Goal: Task Accomplishment & Management: Use online tool/utility

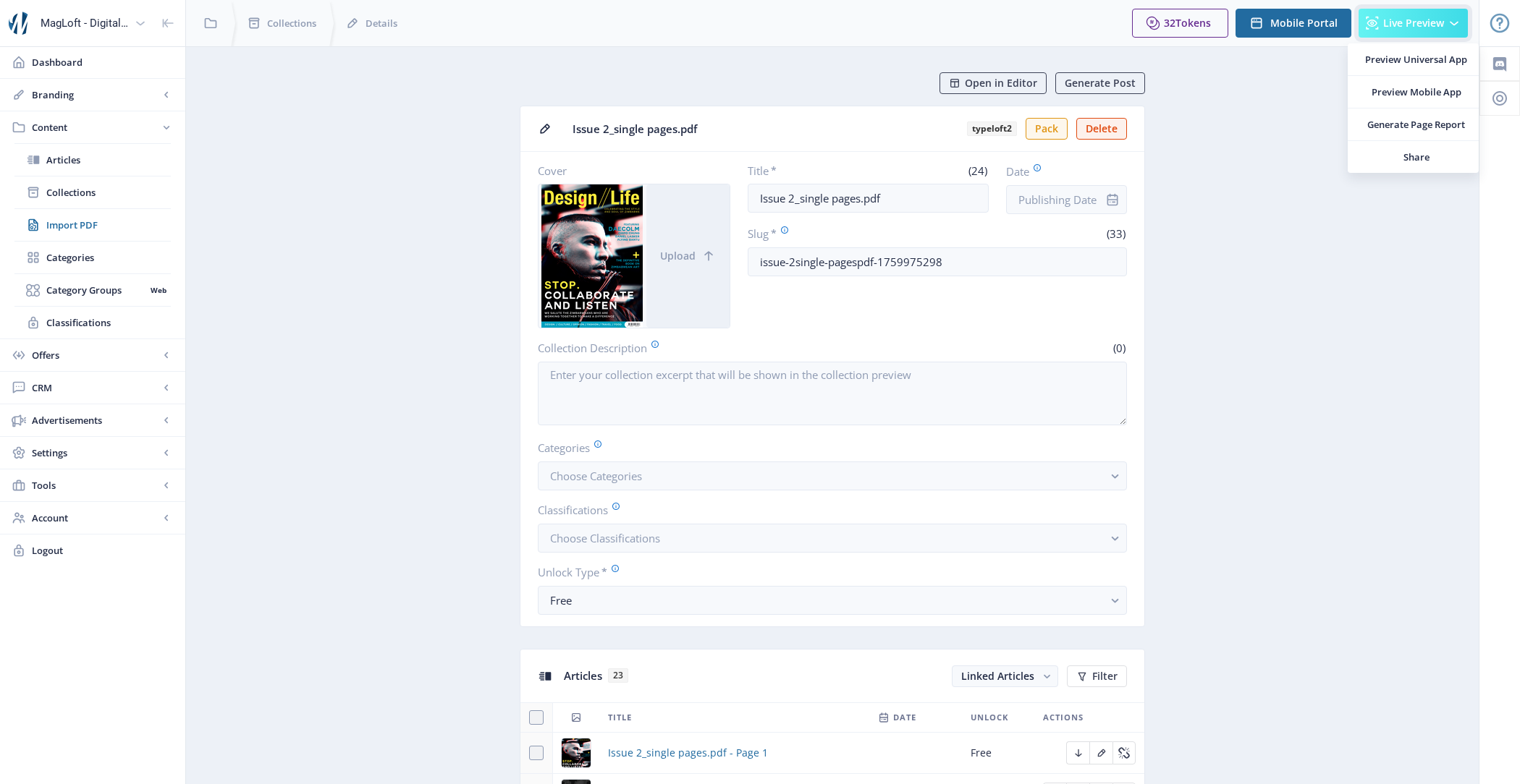
click at [1446, 26] on button "Live Preview" at bounding box center [1413, 23] width 109 height 29
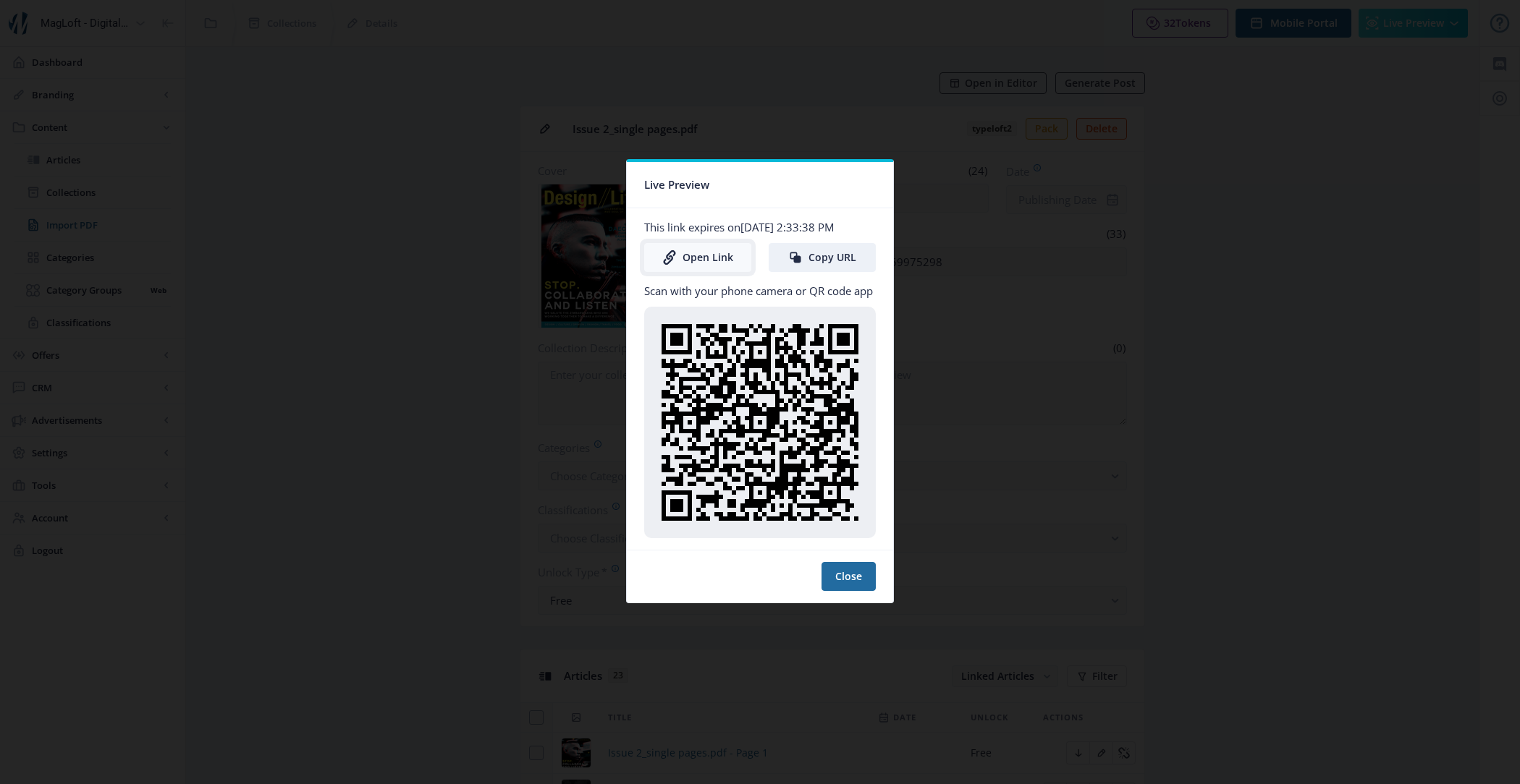
click at [692, 261] on link "Open Link" at bounding box center [697, 258] width 107 height 29
click at [873, 589] on button "Close" at bounding box center [848, 577] width 54 height 29
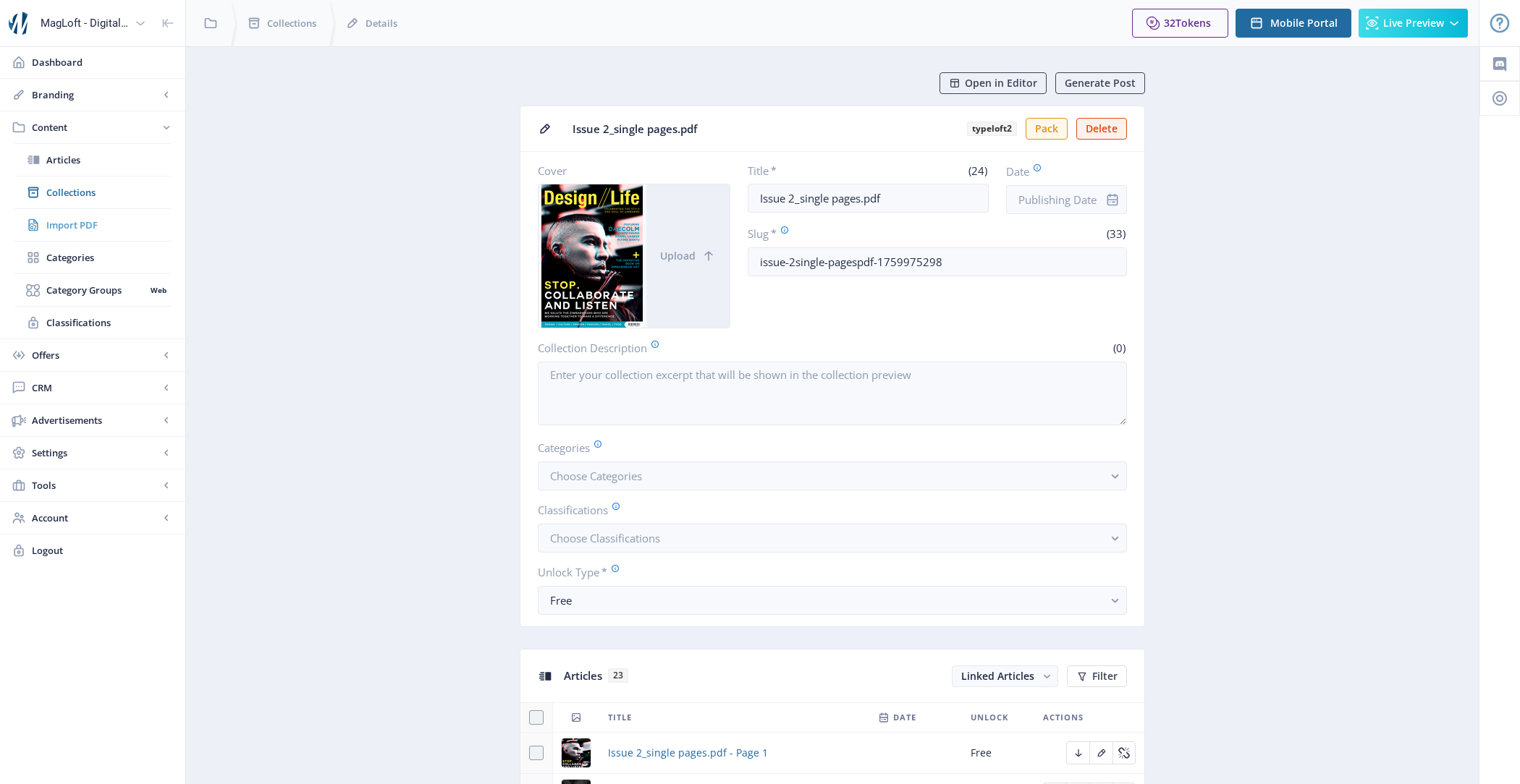
click at [96, 227] on span "Import PDF" at bounding box center [108, 225] width 124 height 14
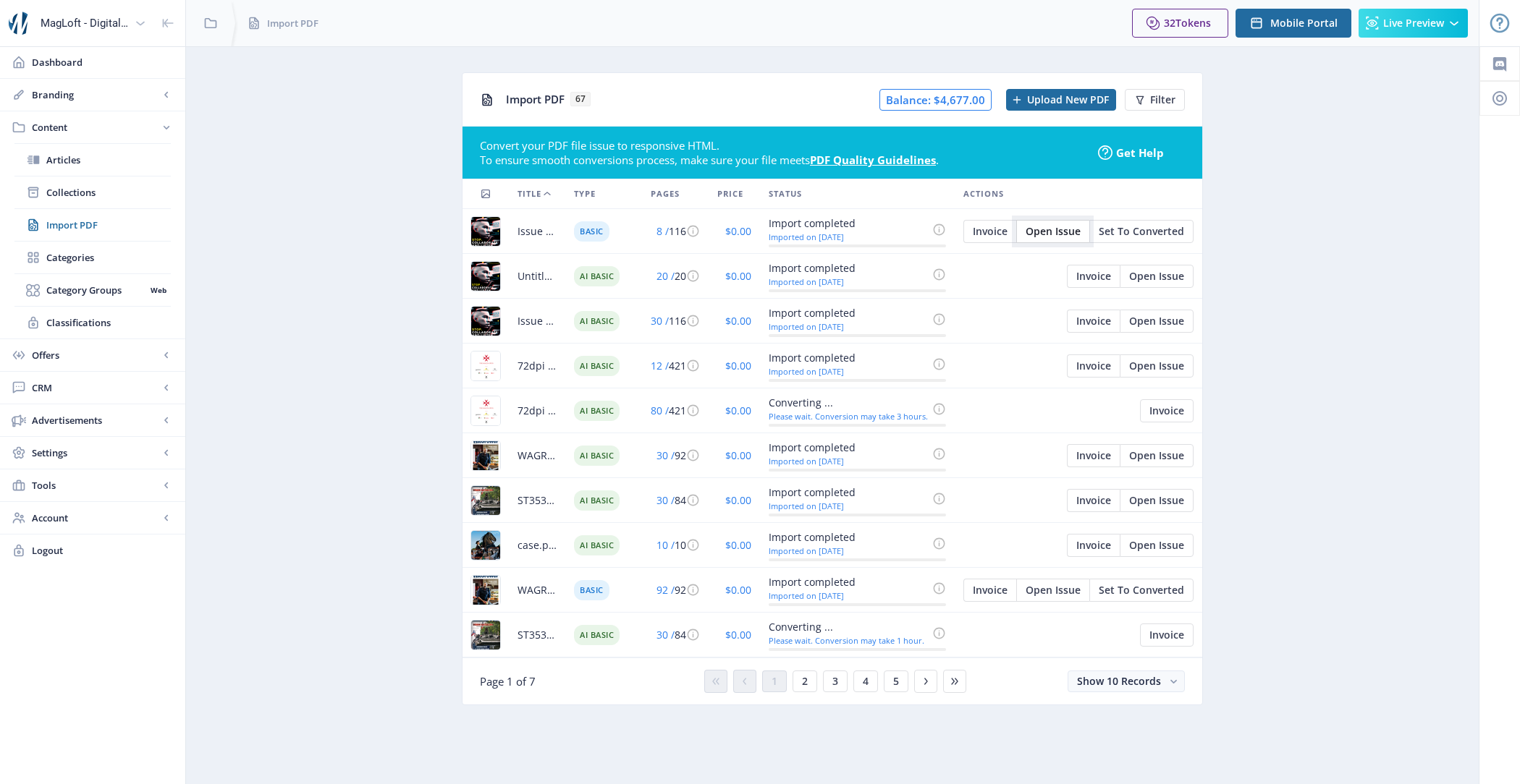
click at [1060, 231] on span "Open Issue" at bounding box center [1053, 231] width 55 height 11
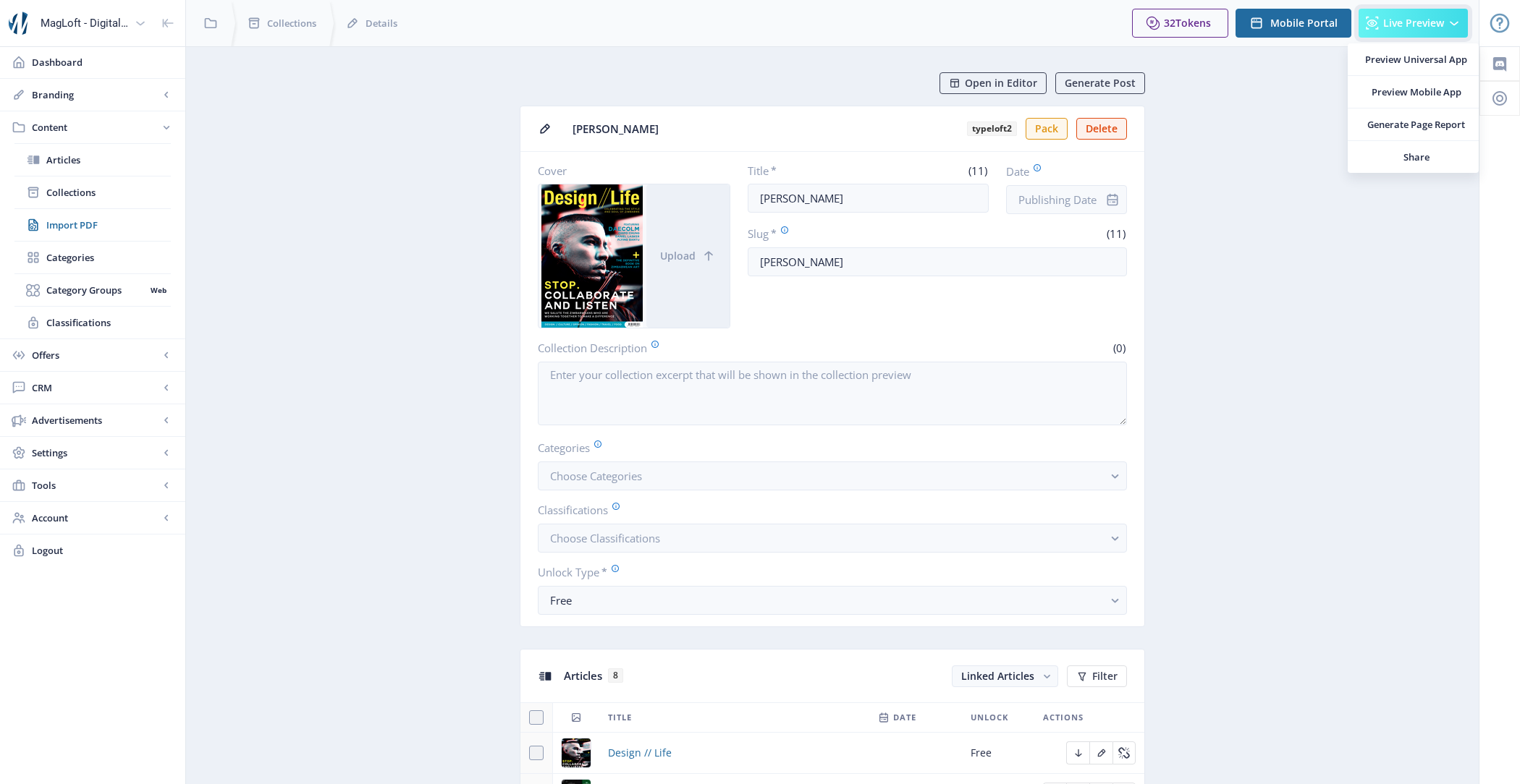
click at [1404, 31] on button "Live Preview" at bounding box center [1413, 23] width 109 height 29
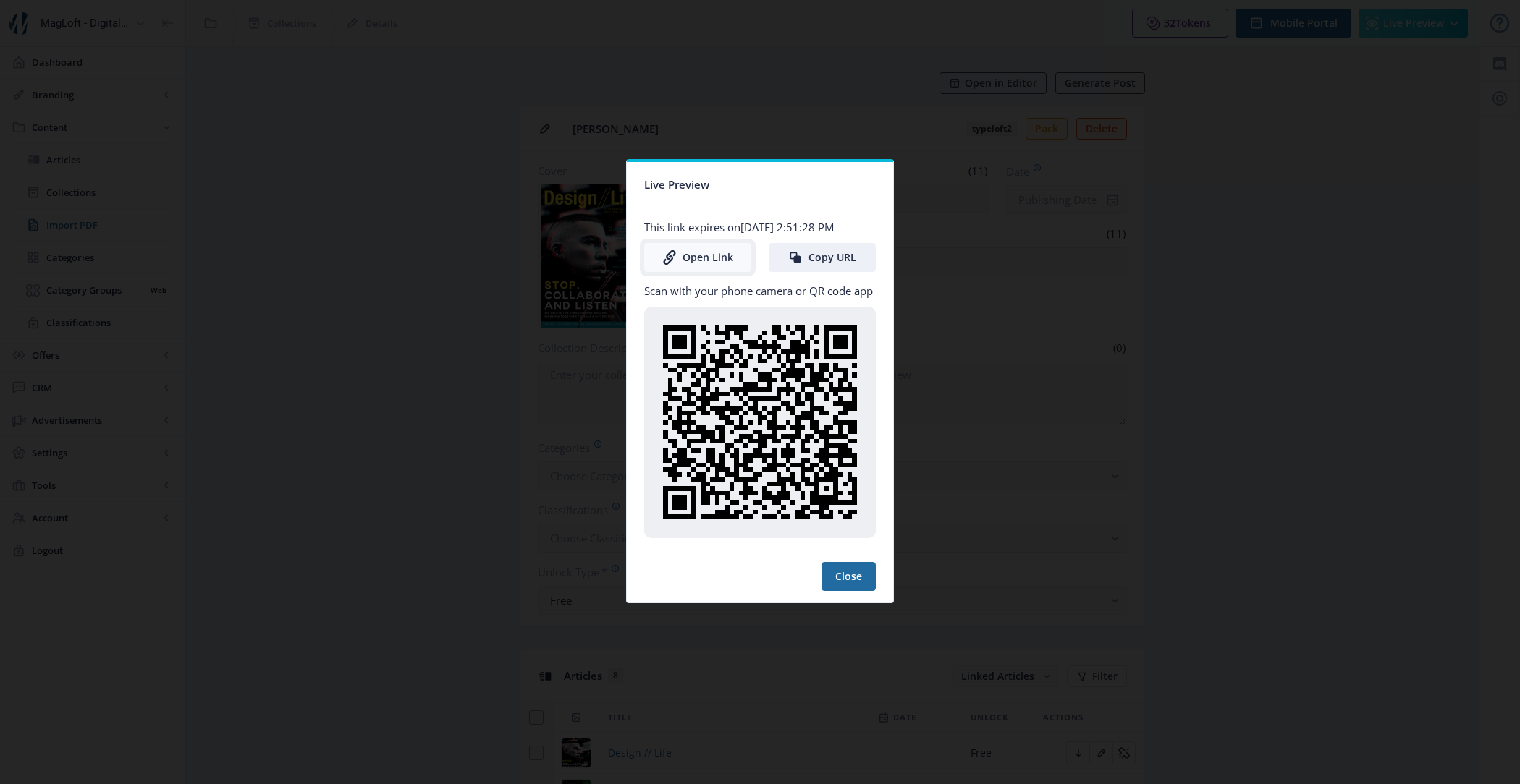
click at [704, 266] on link "Open Link" at bounding box center [697, 258] width 107 height 29
click at [835, 578] on button "Close" at bounding box center [848, 577] width 54 height 29
